Goal: Information Seeking & Learning: Learn about a topic

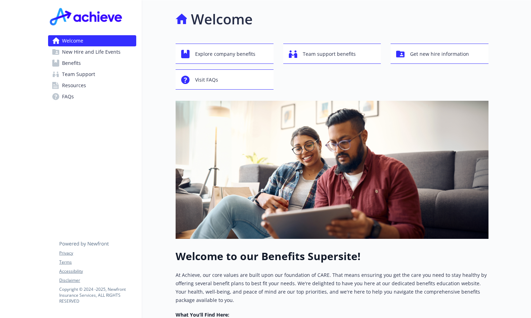
click at [68, 65] on span "Benefits" at bounding box center [71, 63] width 19 height 11
